Goal: Task Accomplishment & Management: Manage account settings

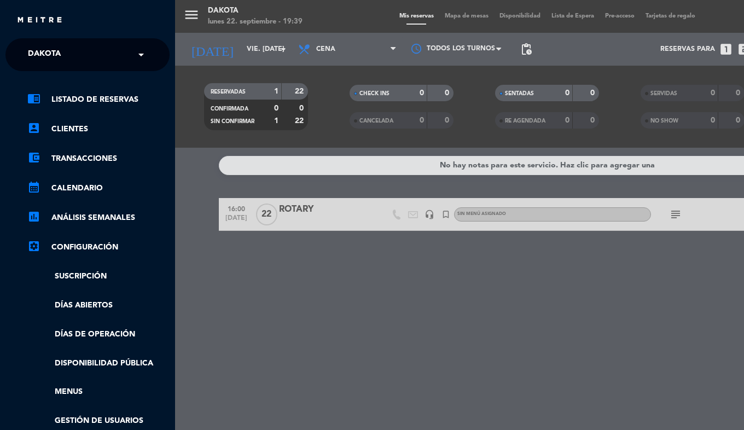
click at [44, 44] on span "Dakota" at bounding box center [44, 54] width 33 height 23
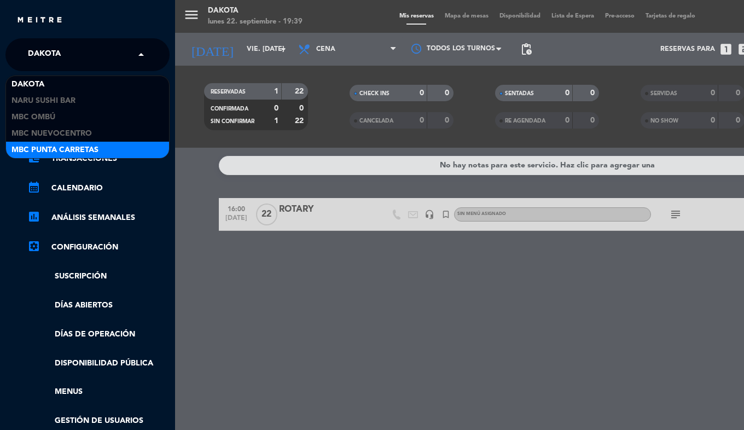
click at [76, 147] on span "MBC Punta Carretas" at bounding box center [54, 150] width 87 height 13
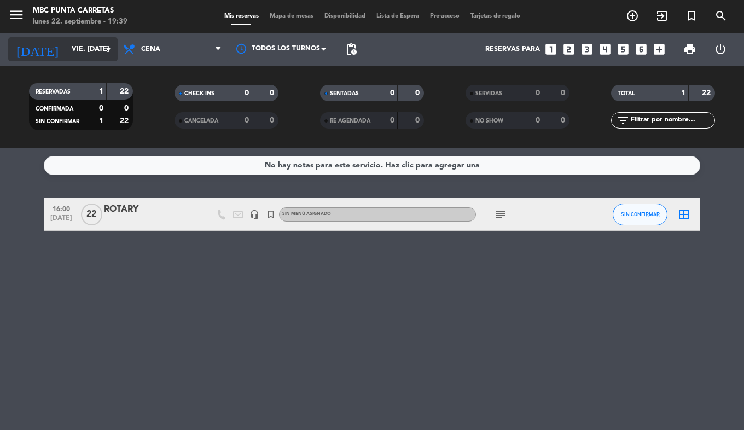
click at [73, 53] on input "vie. [DATE]" at bounding box center [112, 49] width 92 height 19
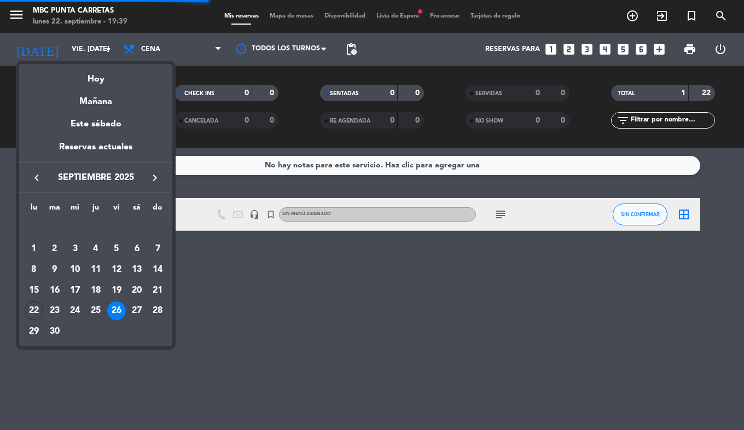
click at [265, 263] on div at bounding box center [372, 215] width 744 height 430
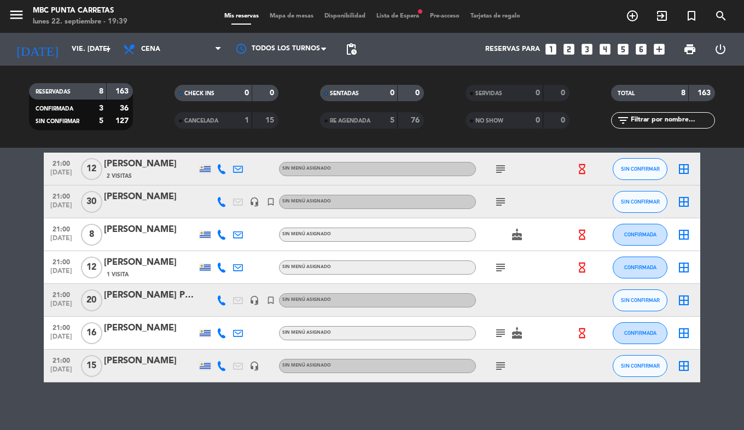
scroll to position [98, 0]
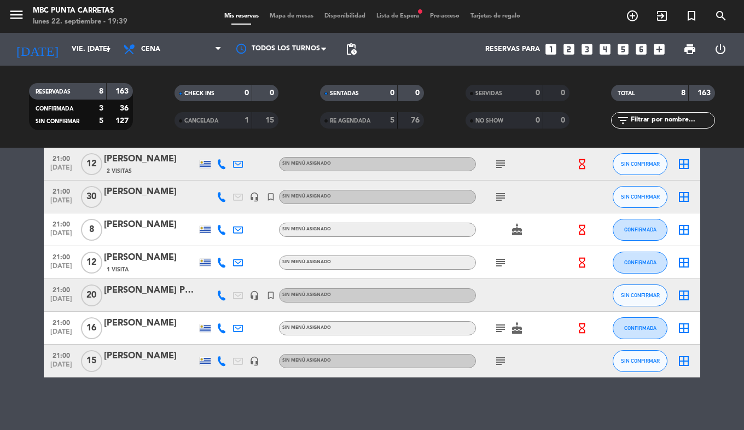
click at [224, 295] on icon at bounding box center [222, 295] width 10 height 10
click at [229, 380] on div "No hay notas para este servicio. Haz clic para agregar una 19:00 [DATE] Paigo h…" at bounding box center [372, 289] width 744 height 282
click at [66, 48] on input "vie. [DATE]" at bounding box center [112, 49] width 92 height 19
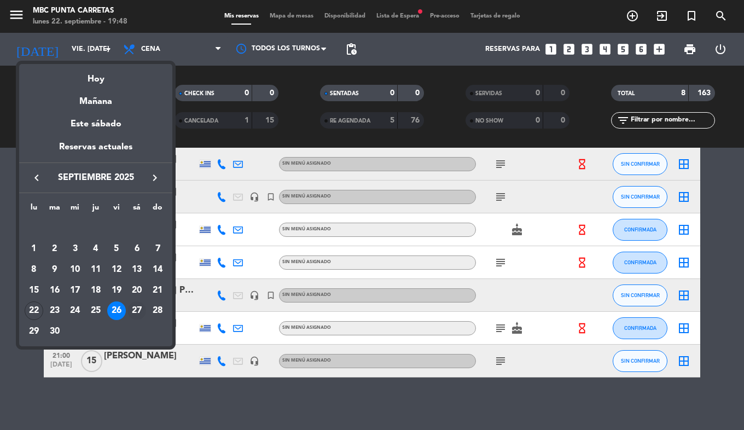
click at [131, 312] on div "27" at bounding box center [136, 310] width 19 height 19
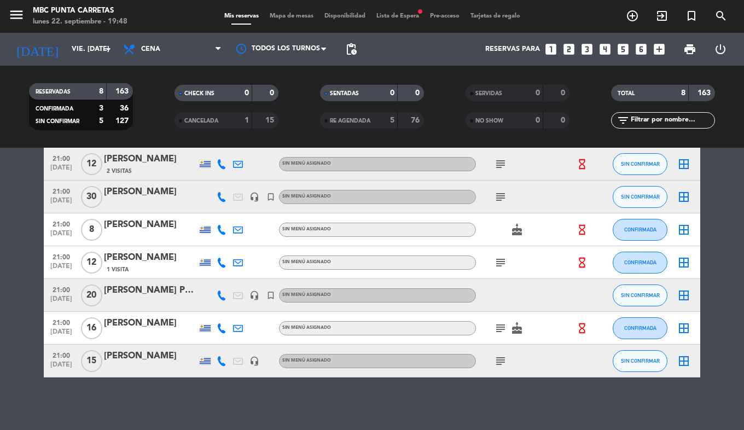
type input "sáb. [DATE]"
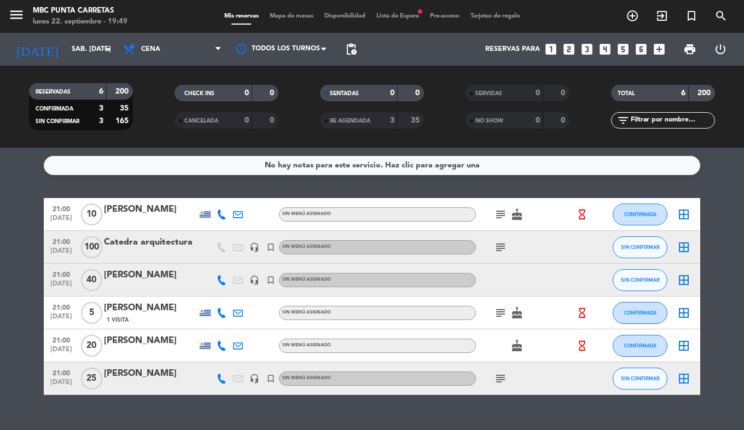
scroll to position [0, 0]
click at [145, 282] on div "[PERSON_NAME]" at bounding box center [150, 275] width 93 height 14
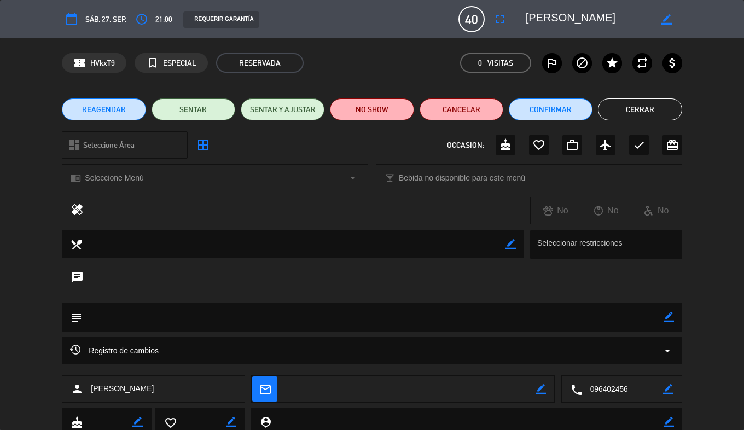
click at [479, 21] on span "40" at bounding box center [471, 19] width 26 height 26
click at [495, 21] on icon "fullscreen" at bounding box center [499, 19] width 13 height 13
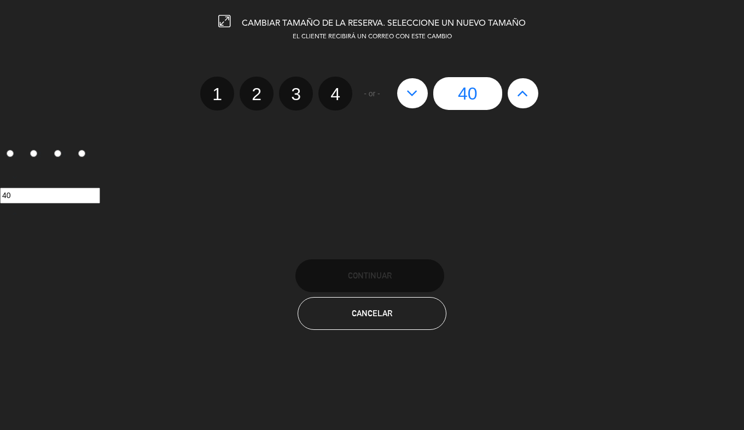
click at [414, 100] on icon at bounding box center [411, 92] width 11 height 17
type input "39"
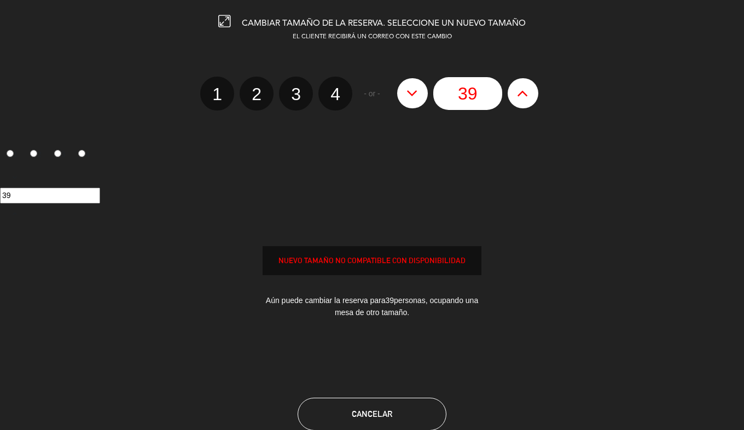
click at [414, 100] on icon at bounding box center [411, 92] width 11 height 17
type input "38"
click at [414, 100] on icon at bounding box center [411, 92] width 11 height 17
type input "37"
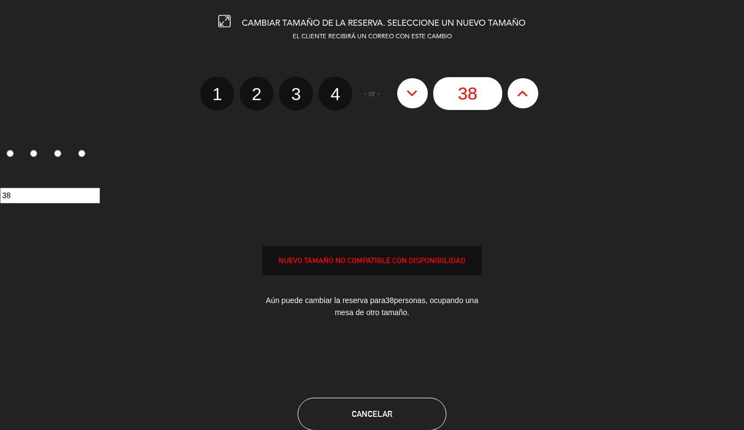
type input "37"
click at [414, 100] on icon at bounding box center [411, 92] width 11 height 17
type input "36"
click at [414, 100] on icon at bounding box center [411, 92] width 11 height 17
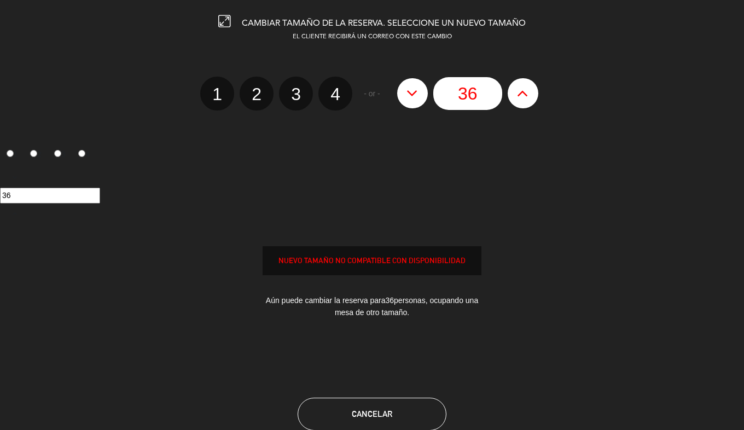
type input "35"
click at [414, 100] on icon at bounding box center [411, 92] width 11 height 17
type input "34"
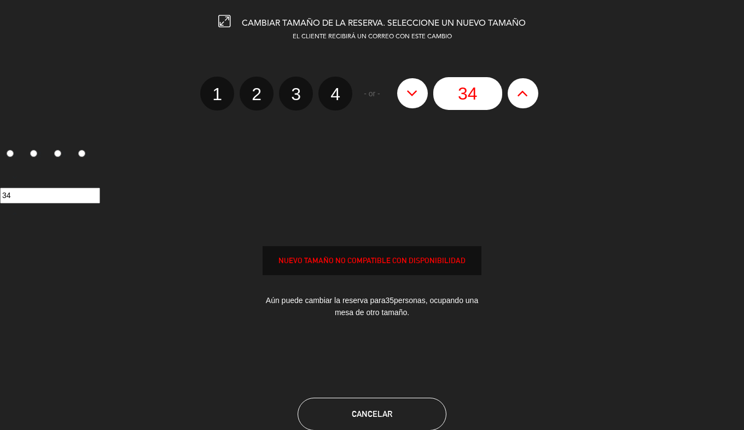
click at [414, 100] on icon at bounding box center [411, 92] width 11 height 17
type input "33"
click at [414, 100] on icon at bounding box center [411, 92] width 11 height 17
type input "32"
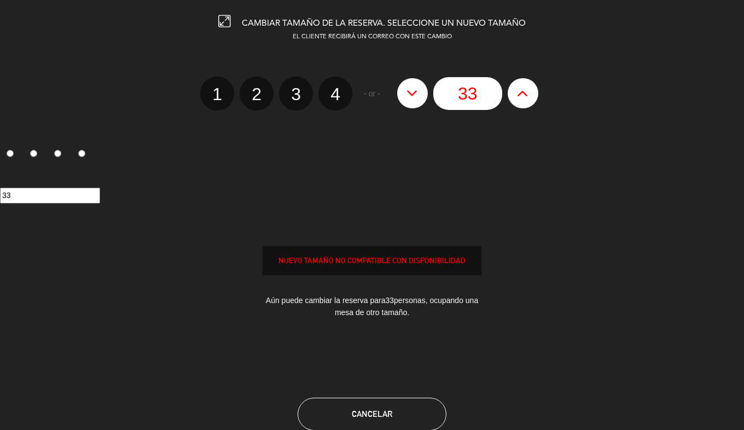
type input "32"
click at [414, 100] on icon at bounding box center [411, 92] width 11 height 17
type input "31"
click at [414, 100] on icon at bounding box center [411, 92] width 11 height 17
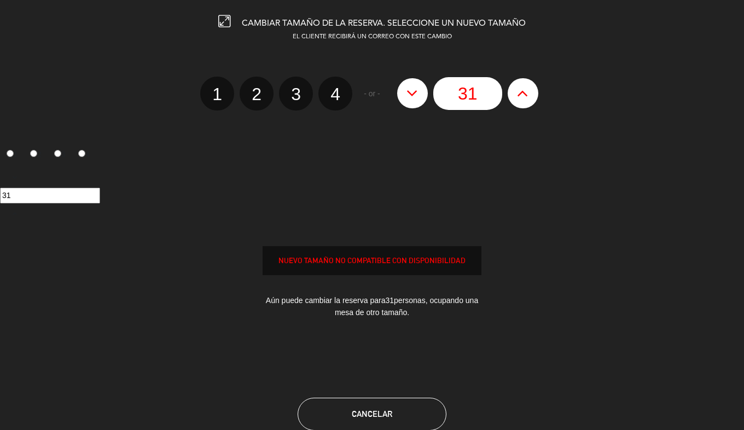
type input "30"
click at [414, 100] on icon at bounding box center [411, 92] width 11 height 17
type input "29"
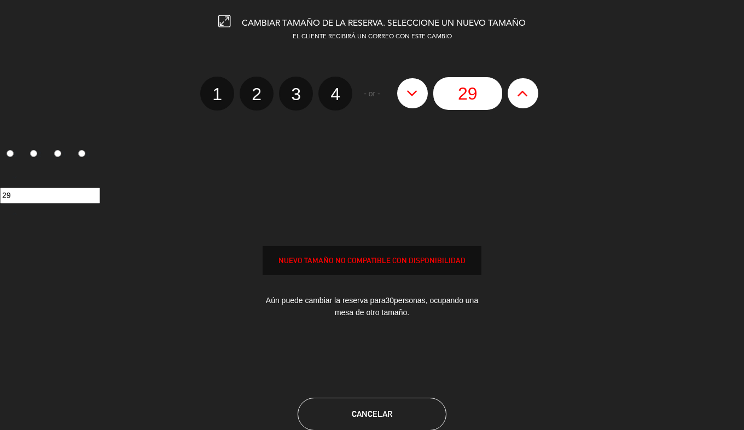
click at [414, 100] on icon at bounding box center [411, 92] width 11 height 17
type input "28"
click at [414, 100] on icon at bounding box center [411, 92] width 11 height 17
type input "27"
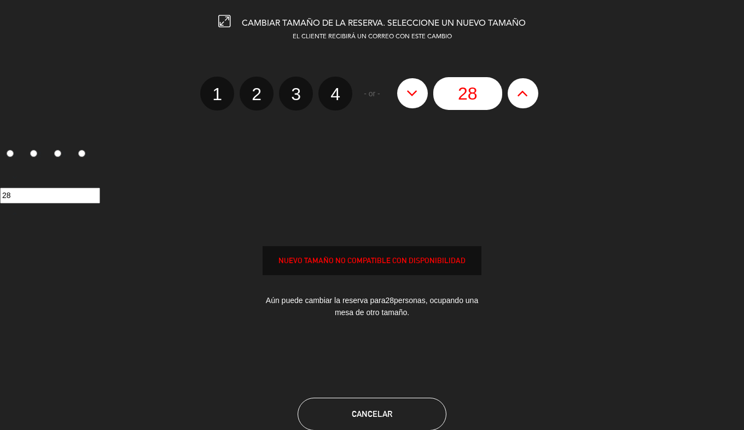
type input "27"
click at [414, 100] on icon at bounding box center [411, 92] width 11 height 17
type input "26"
click at [414, 100] on icon at bounding box center [411, 92] width 11 height 17
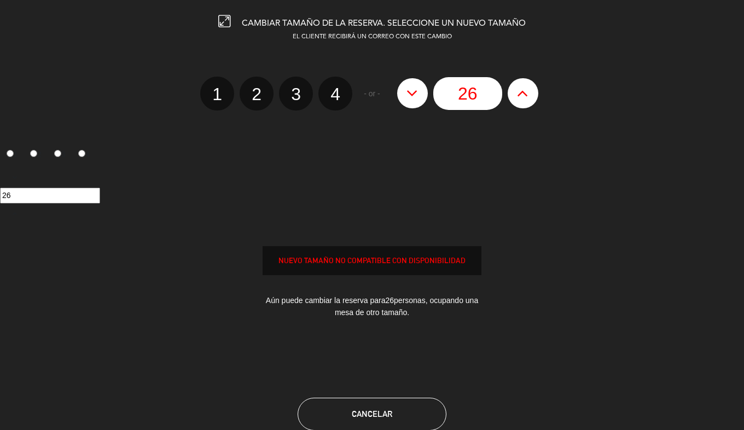
type input "25"
click at [414, 100] on icon at bounding box center [411, 92] width 11 height 17
type input "24"
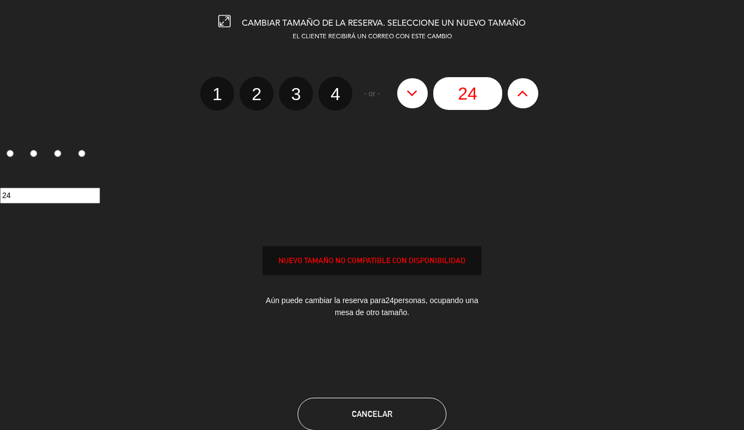
click at [414, 100] on icon at bounding box center [411, 92] width 11 height 17
type input "23"
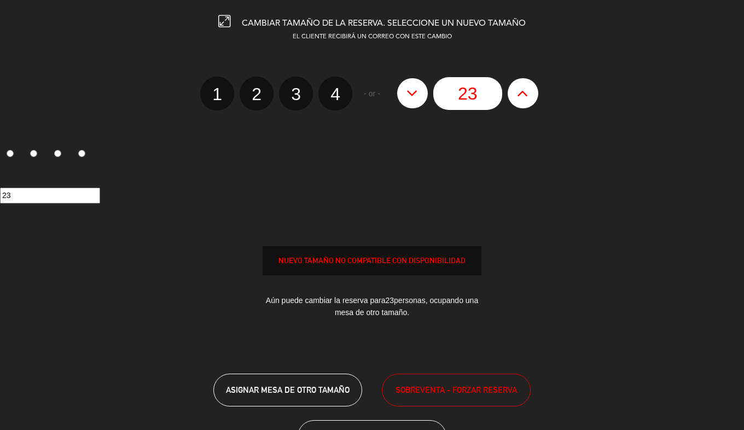
click at [414, 100] on icon at bounding box center [411, 92] width 11 height 17
type input "22"
click at [414, 100] on icon at bounding box center [411, 92] width 11 height 17
type input "21"
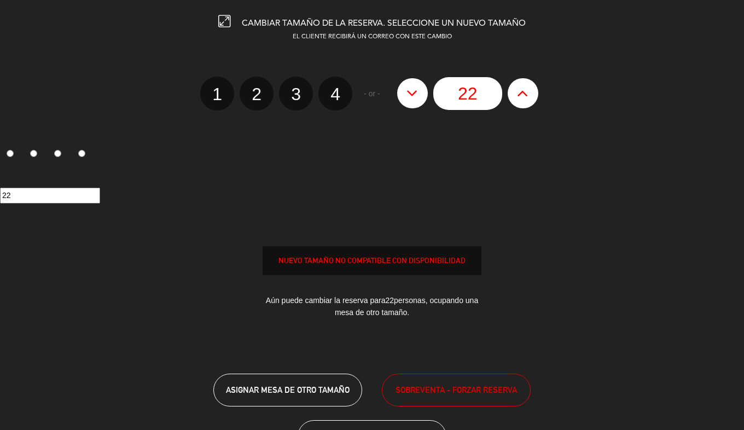
type input "21"
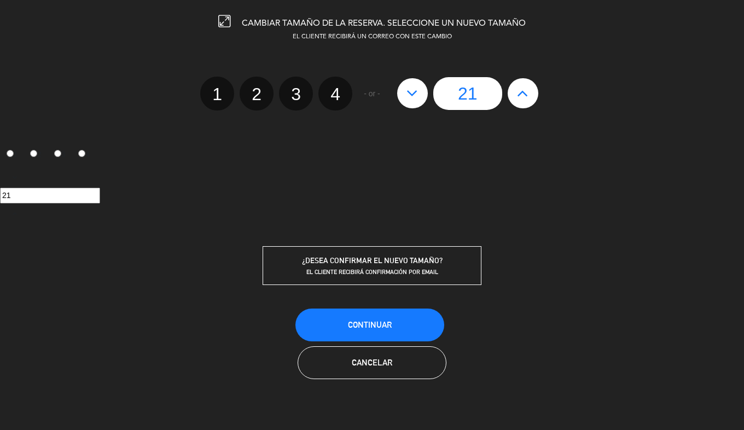
click at [414, 100] on icon at bounding box center [411, 92] width 11 height 17
type input "20"
click at [358, 322] on span "Continuar" at bounding box center [370, 324] width 44 height 9
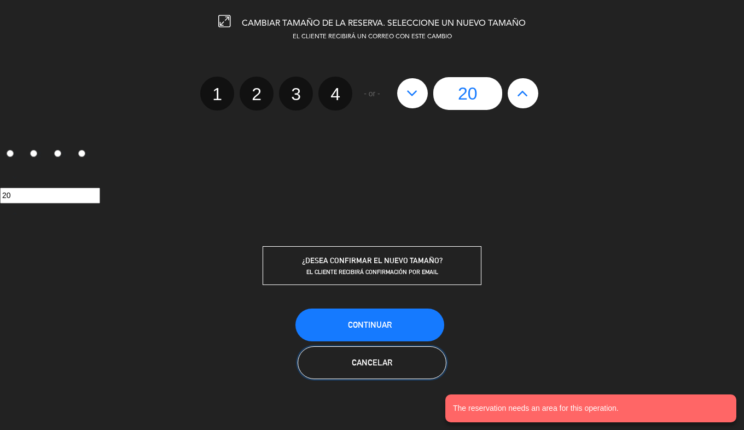
click at [348, 353] on button "Cancelar" at bounding box center [371, 362] width 149 height 33
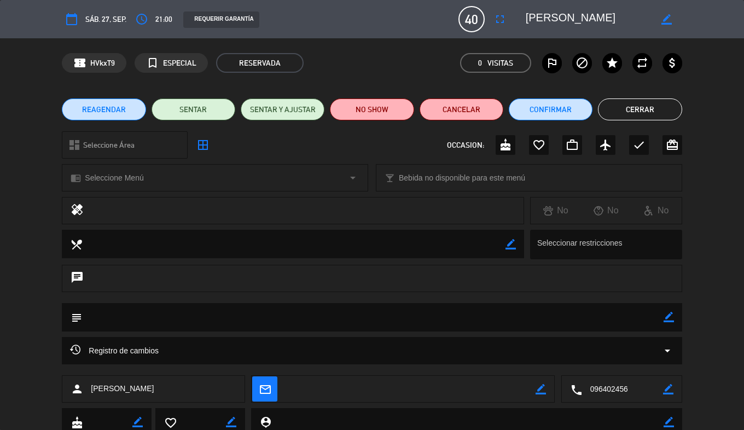
click at [102, 108] on span "REAGENDAR" at bounding box center [104, 109] width 44 height 11
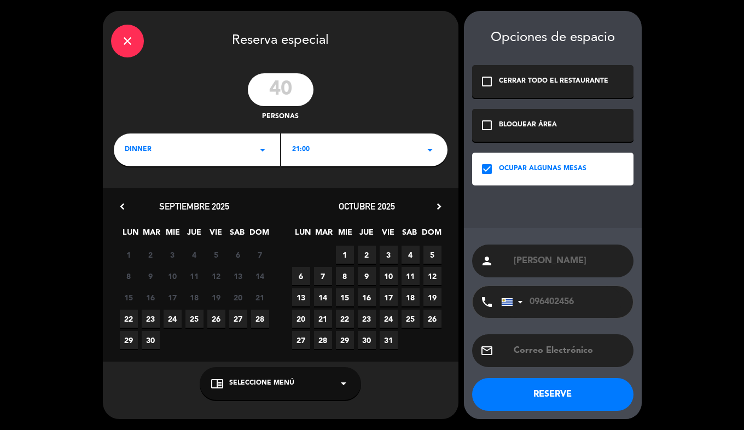
click at [242, 319] on span "27" at bounding box center [238, 319] width 18 height 18
click at [279, 91] on input "40" at bounding box center [281, 89] width 66 height 33
type input "20"
click at [542, 396] on button "RESERVE" at bounding box center [552, 394] width 161 height 33
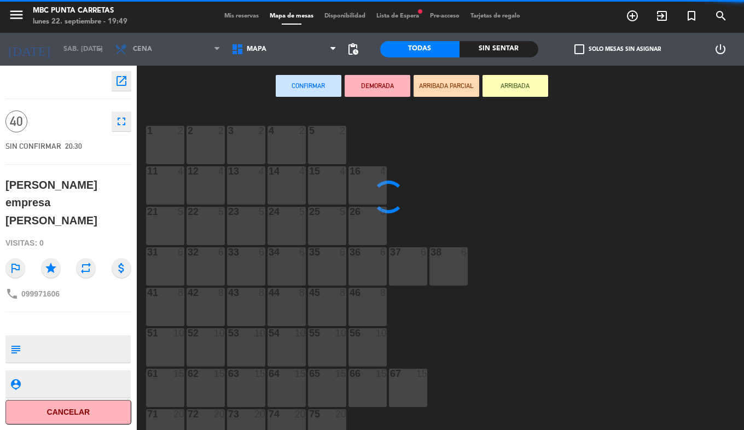
click at [236, 18] on span "Mis reservas" at bounding box center [241, 16] width 45 height 6
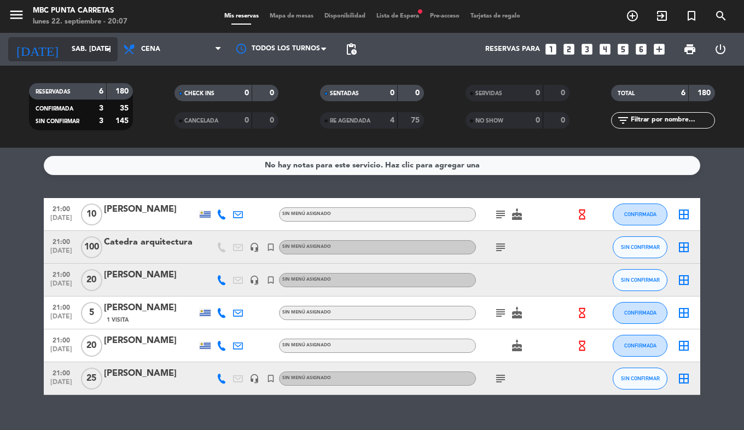
click at [40, 37] on div "[DATE] sáb. [DATE] arrow_drop_down" at bounding box center [62, 49] width 109 height 24
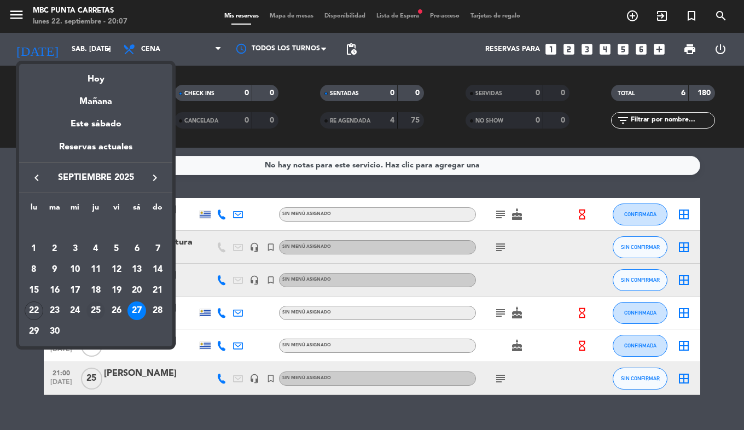
click at [103, 312] on div "25" at bounding box center [95, 310] width 19 height 19
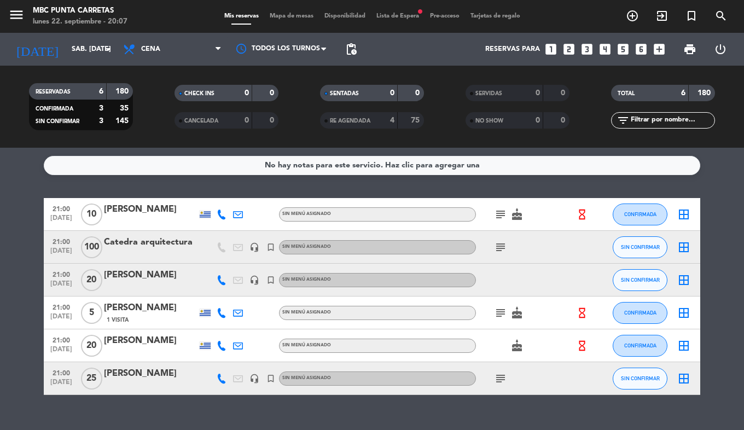
type input "[DEMOGRAPHIC_DATA] [DATE]"
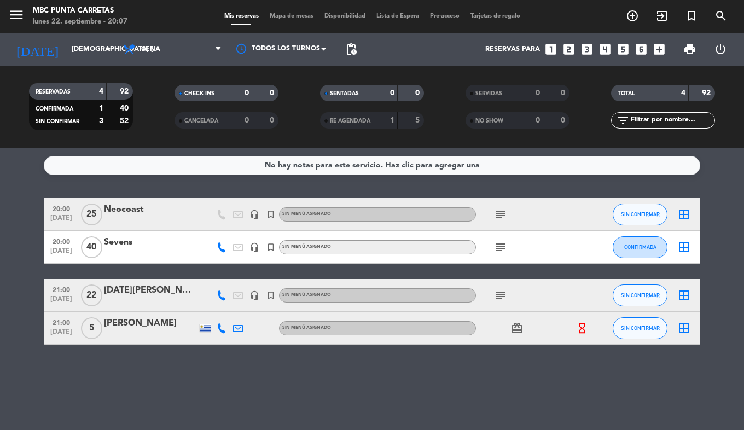
click at [500, 294] on icon "subject" at bounding box center [500, 295] width 13 height 13
click at [153, 290] on div "[DATE][PERSON_NAME]" at bounding box center [150, 290] width 93 height 14
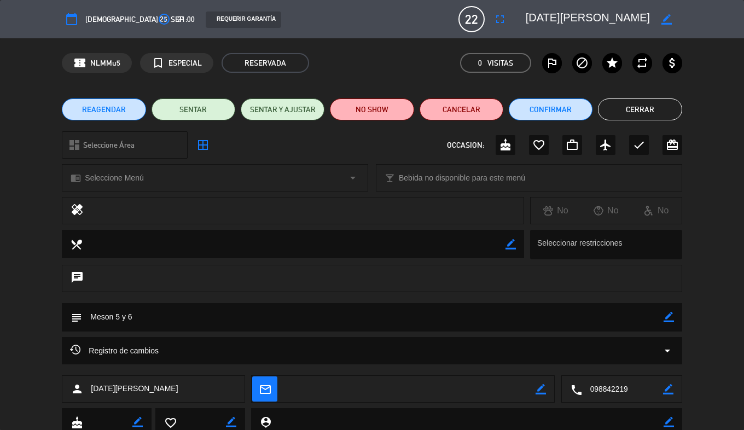
click at [671, 317] on icon "border_color" at bounding box center [668, 317] width 10 height 10
type textarea "VA 21.30 hs. Aguantar reserva. Meson 5 y 6"
click at [667, 318] on icon at bounding box center [668, 317] width 10 height 10
click at [639, 107] on button "Cerrar" at bounding box center [640, 109] width 84 height 22
